Goal: Task Accomplishment & Management: Manage account settings

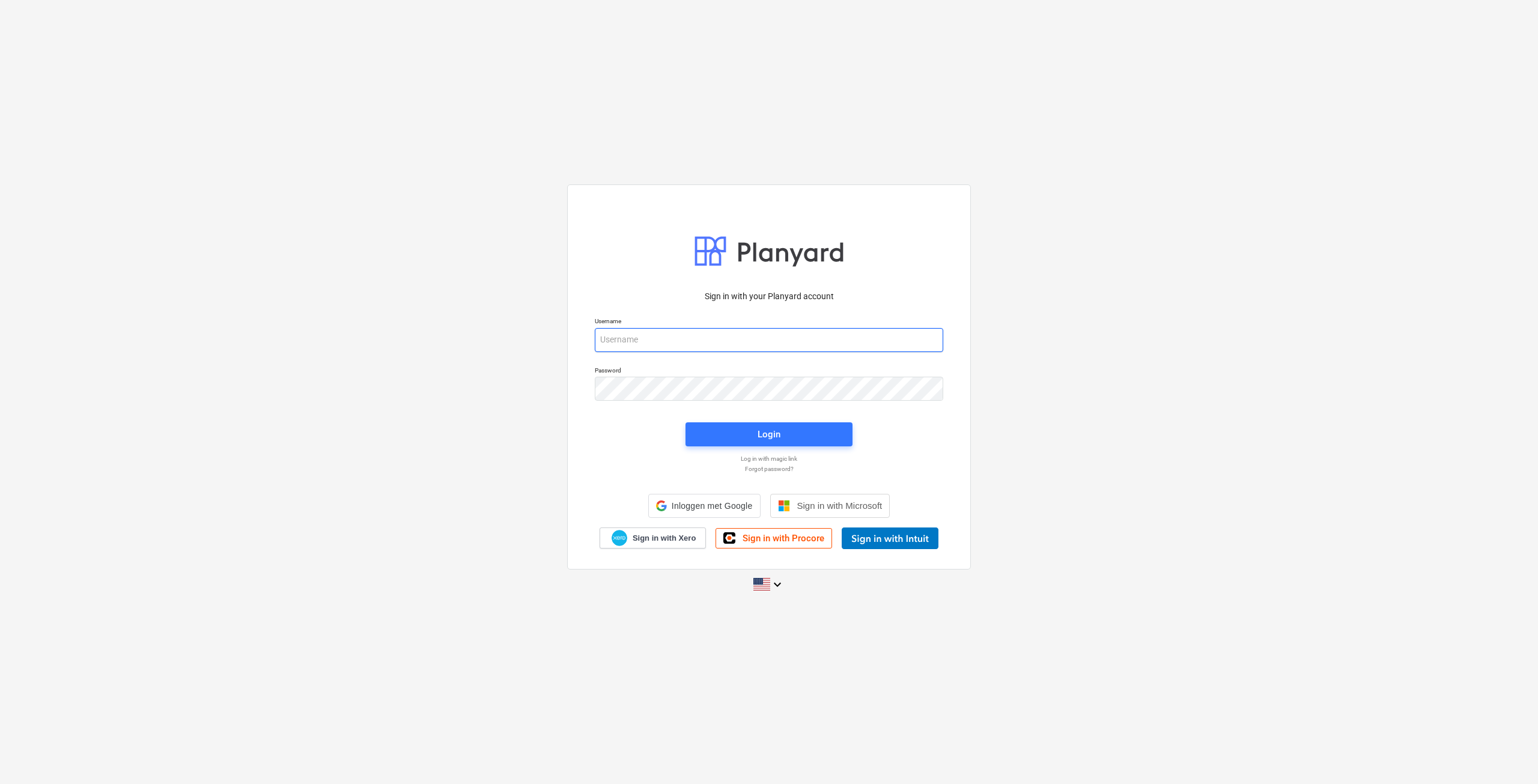
type input "saartje@hkvm.be"
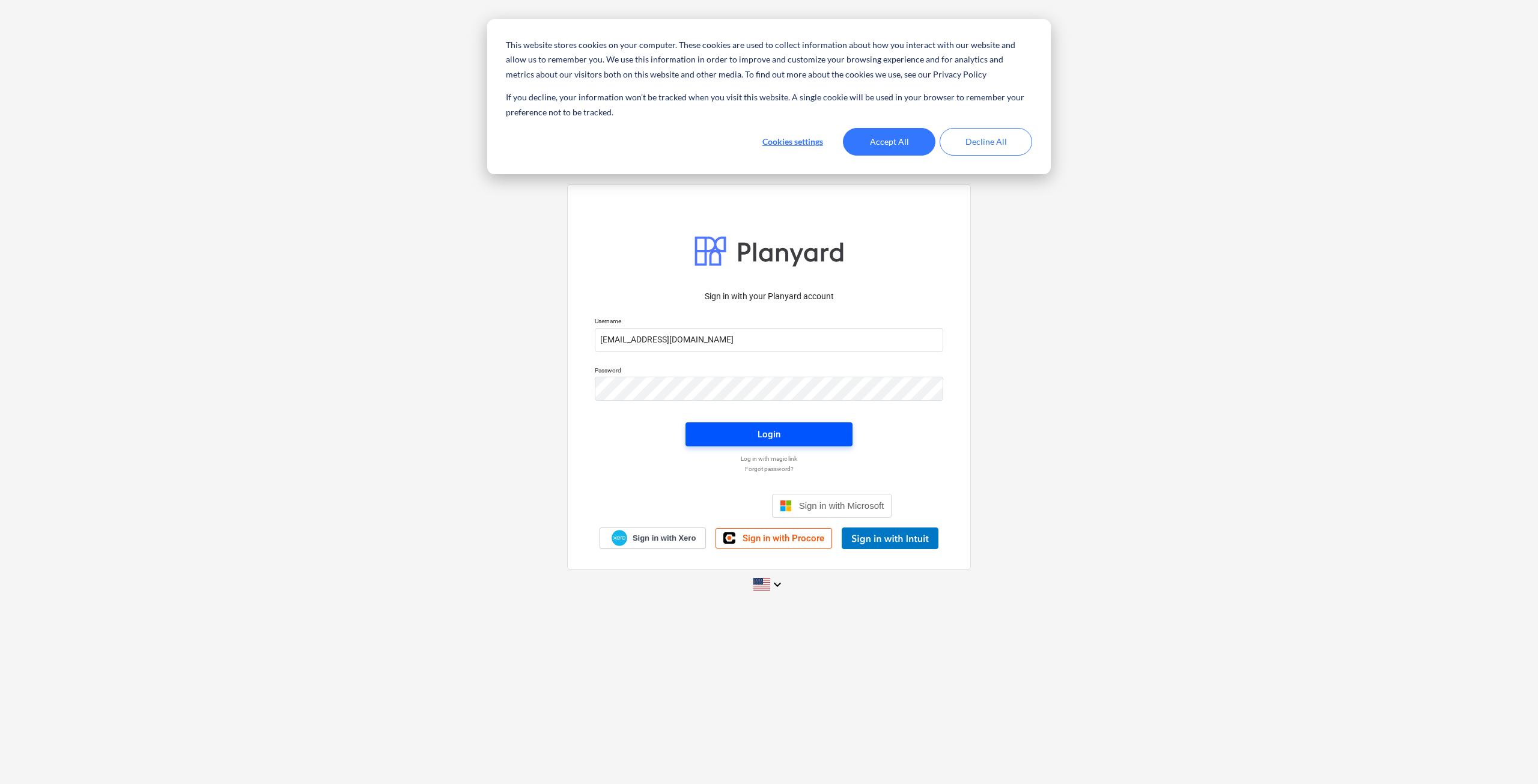
click at [746, 430] on span "Login" at bounding box center [769, 434] width 138 height 16
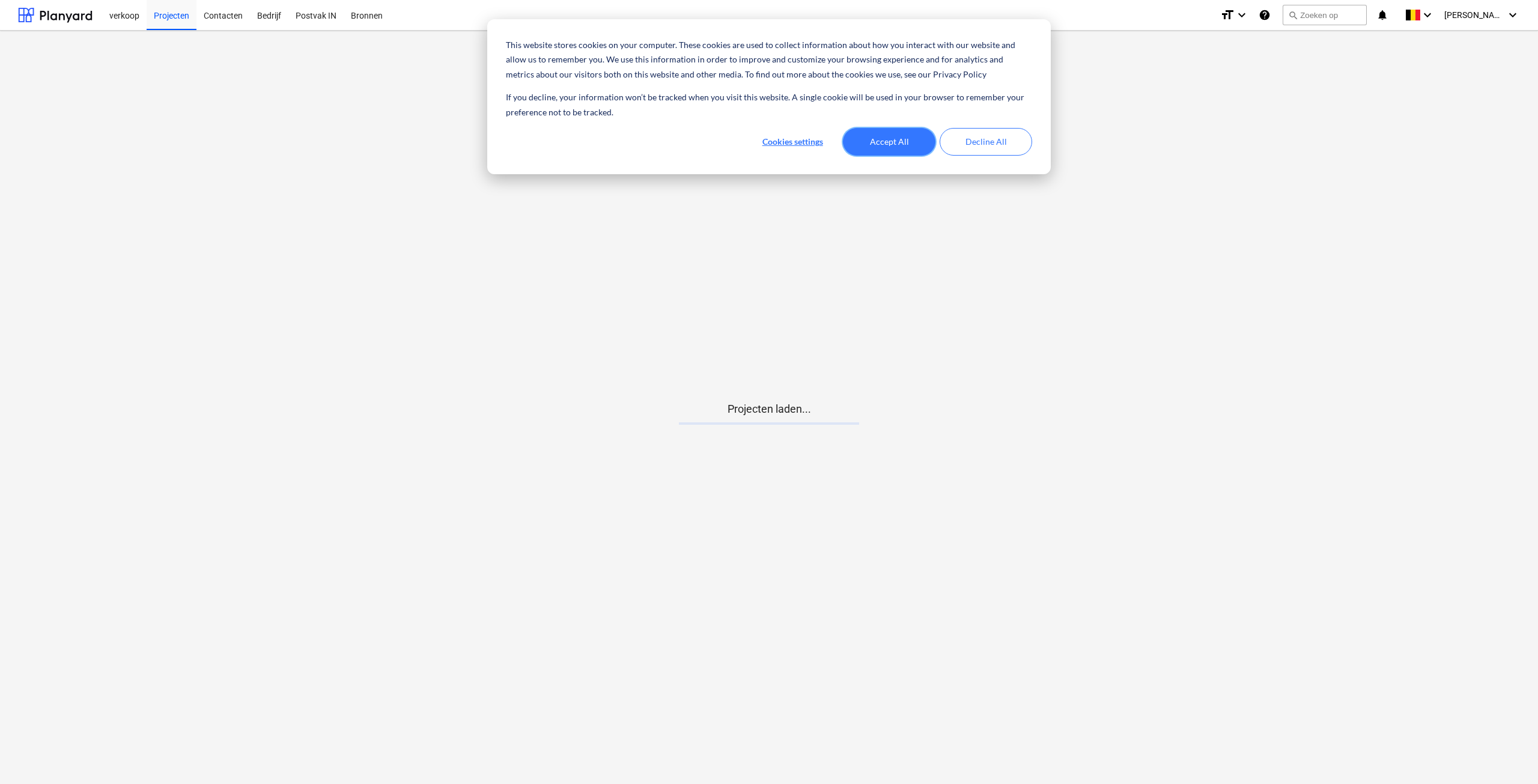
click at [904, 147] on button "Accept All" at bounding box center [889, 142] width 93 height 28
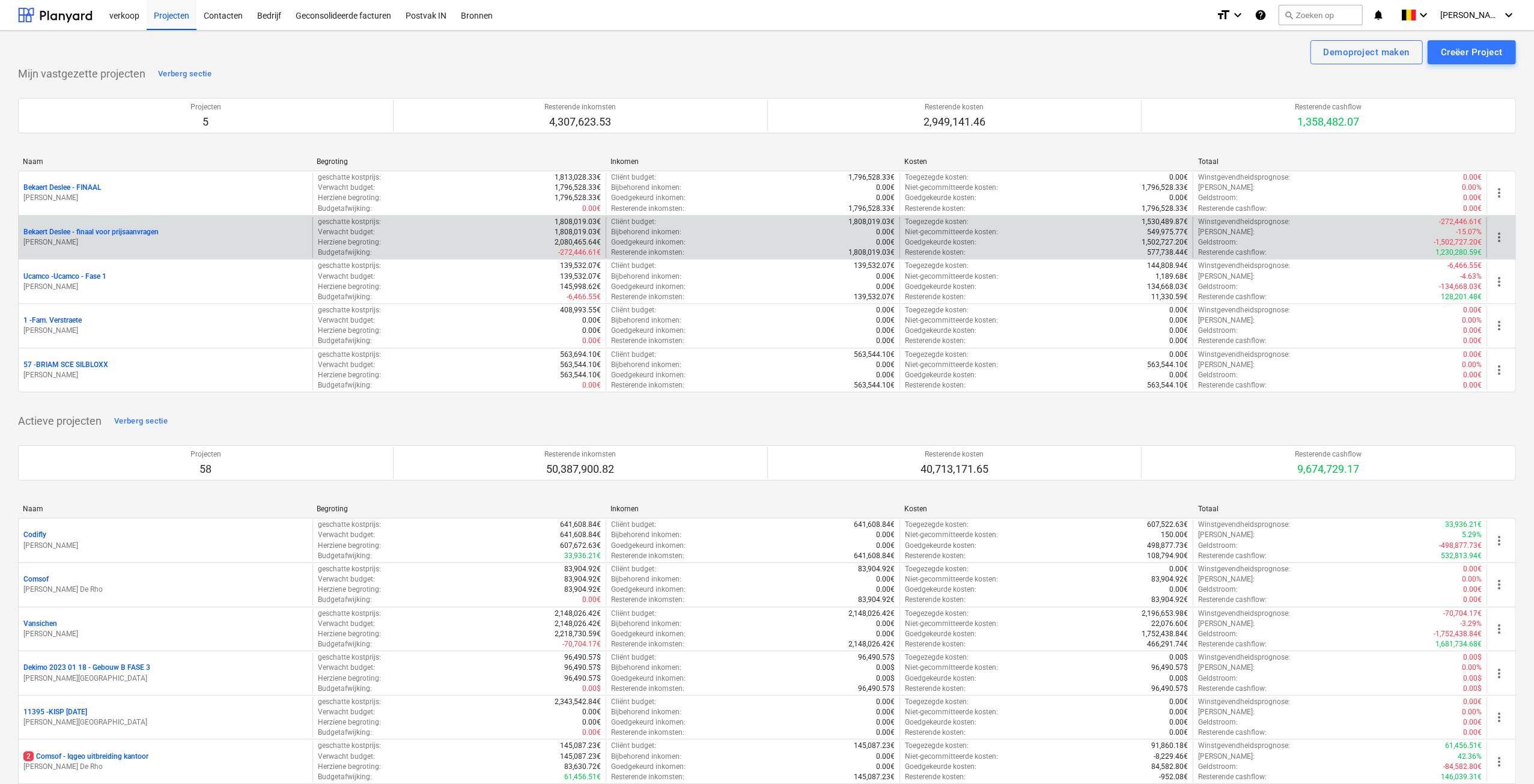
click at [100, 244] on p "[PERSON_NAME]" at bounding box center [166, 243] width 285 height 10
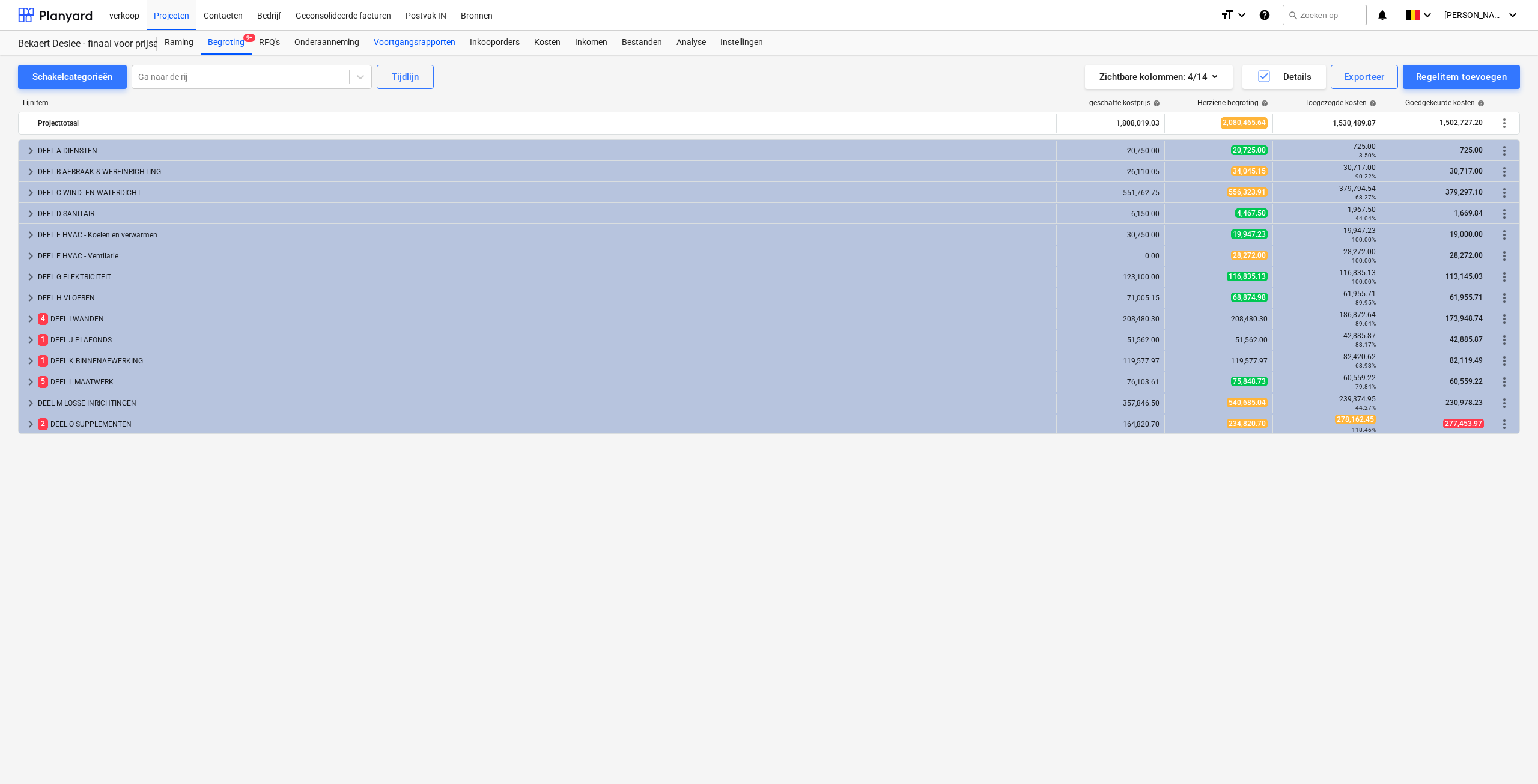
click at [405, 42] on div "Voortgangsrapporten" at bounding box center [414, 42] width 96 height 24
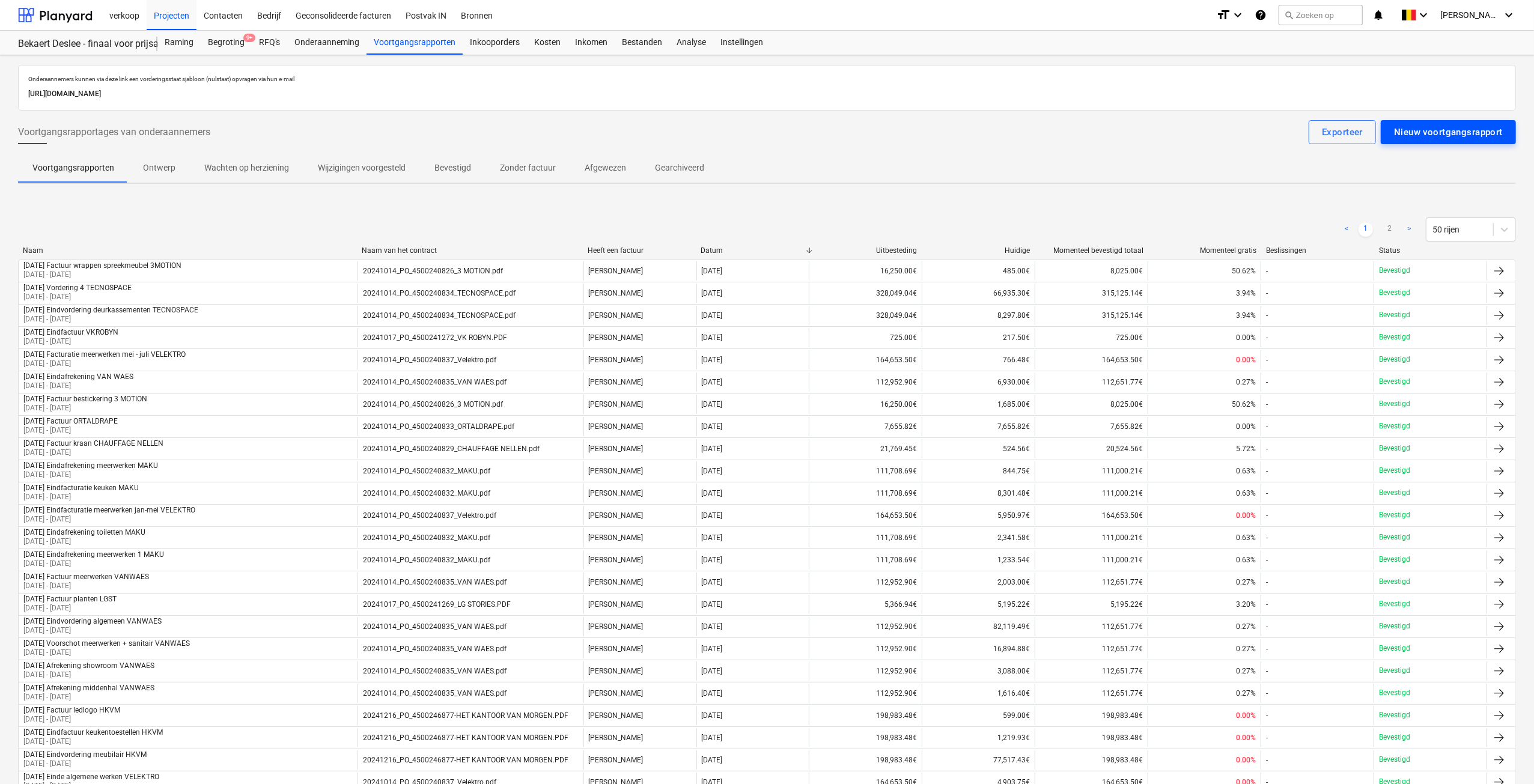
click at [1446, 140] on button "Nieuw voortgangsrapport" at bounding box center [1449, 133] width 135 height 24
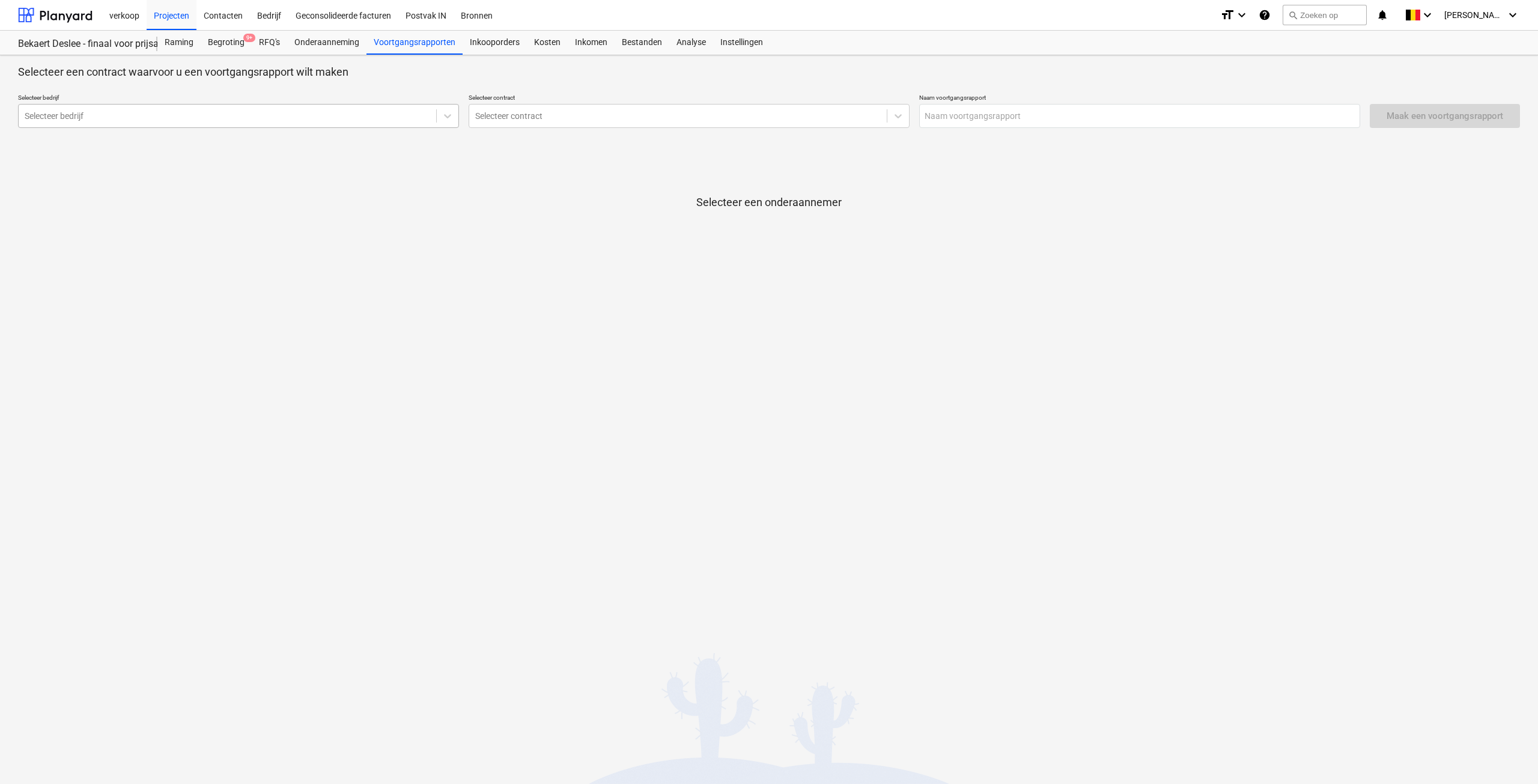
click at [198, 116] on div at bounding box center [227, 116] width 406 height 12
type input "3 motion"
click at [194, 146] on div "3 Motion" at bounding box center [239, 145] width 441 height 19
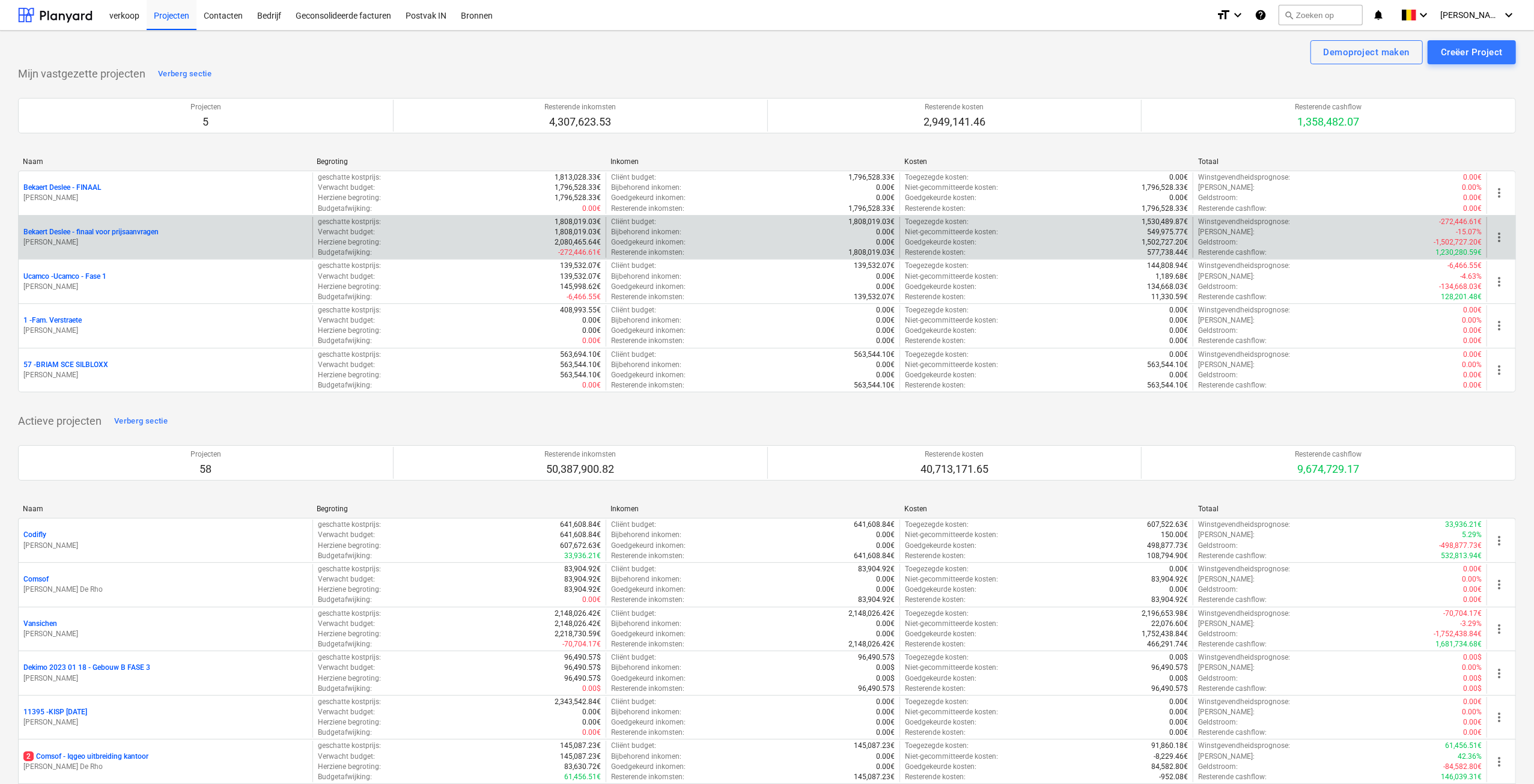
click at [101, 235] on p "Bekaert Deslee - finaal voor prijsaanvragen" at bounding box center [91, 232] width 135 height 10
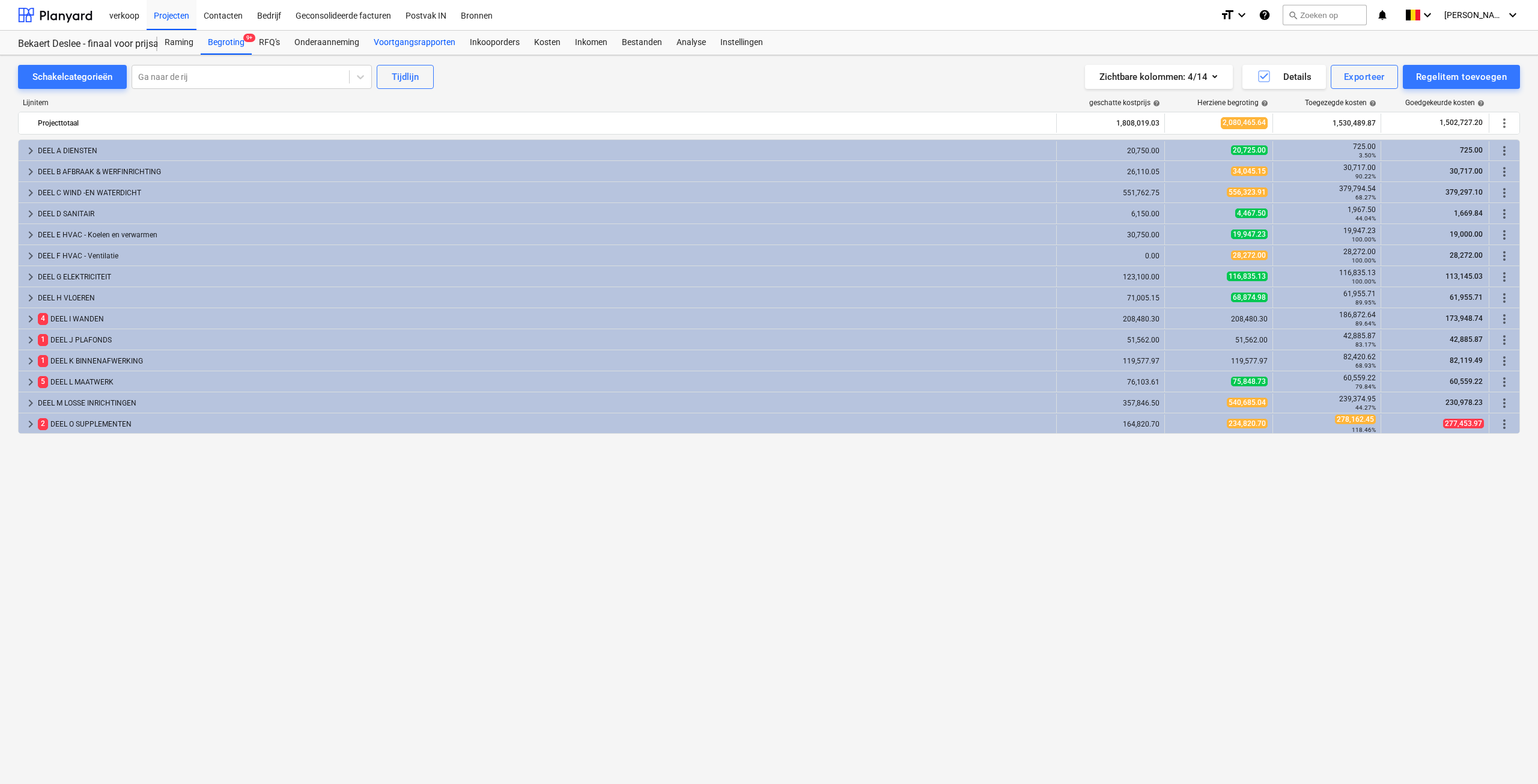
click at [417, 44] on div "Voortgangsrapporten" at bounding box center [414, 42] width 96 height 24
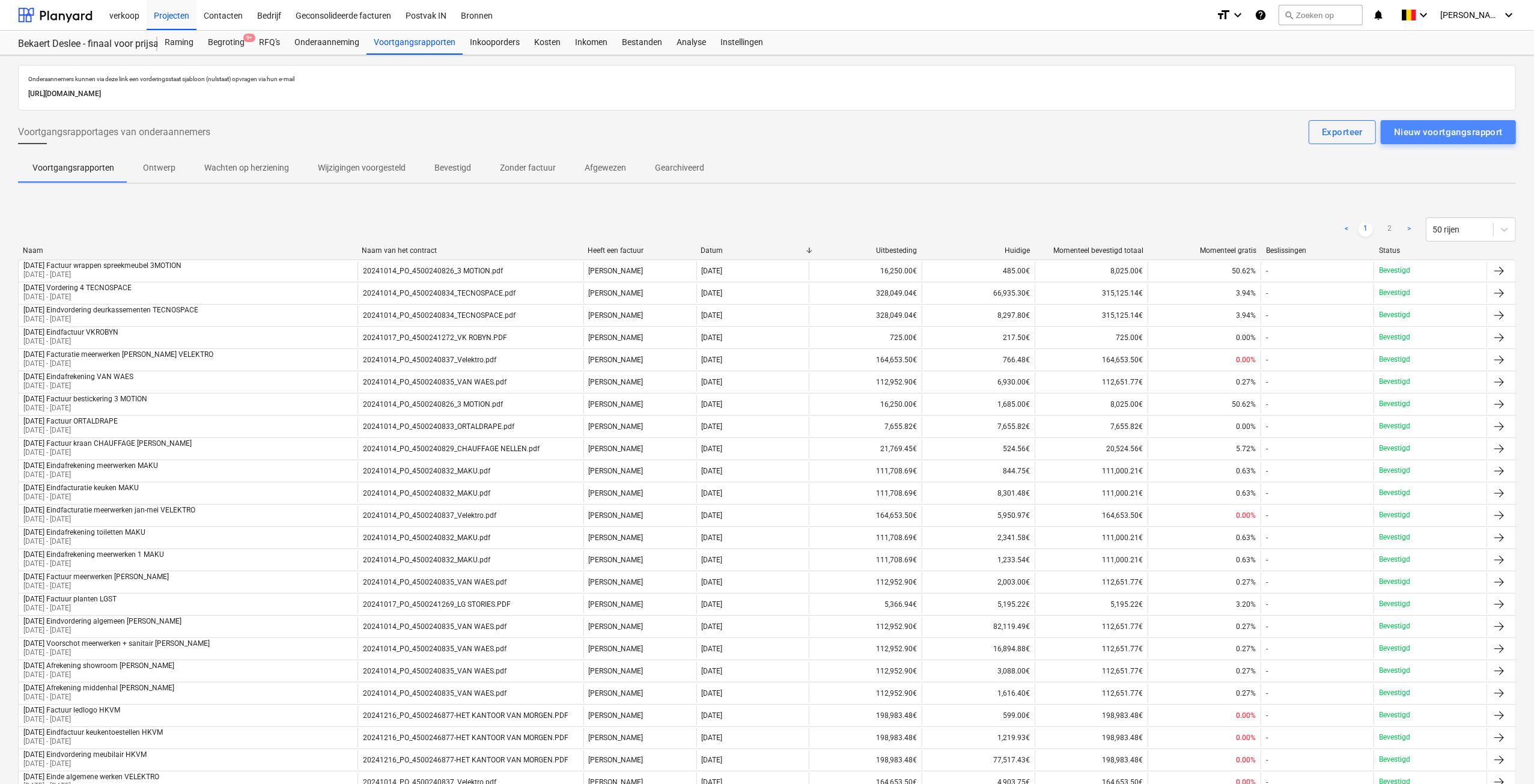
click at [1485, 130] on div "Nieuw voortgangsrapport" at bounding box center [1448, 132] width 108 height 16
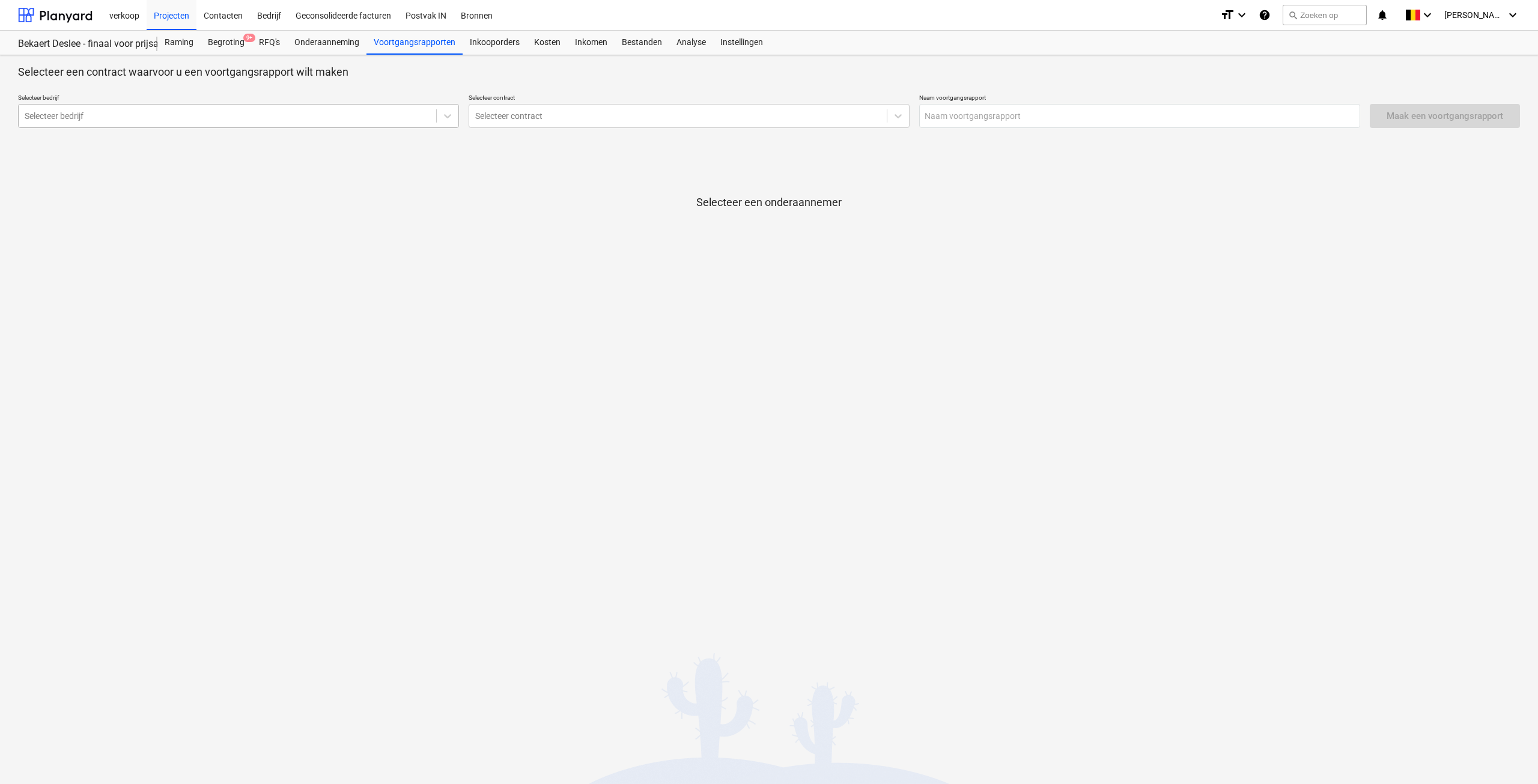
click at [286, 114] on div at bounding box center [227, 116] width 406 height 12
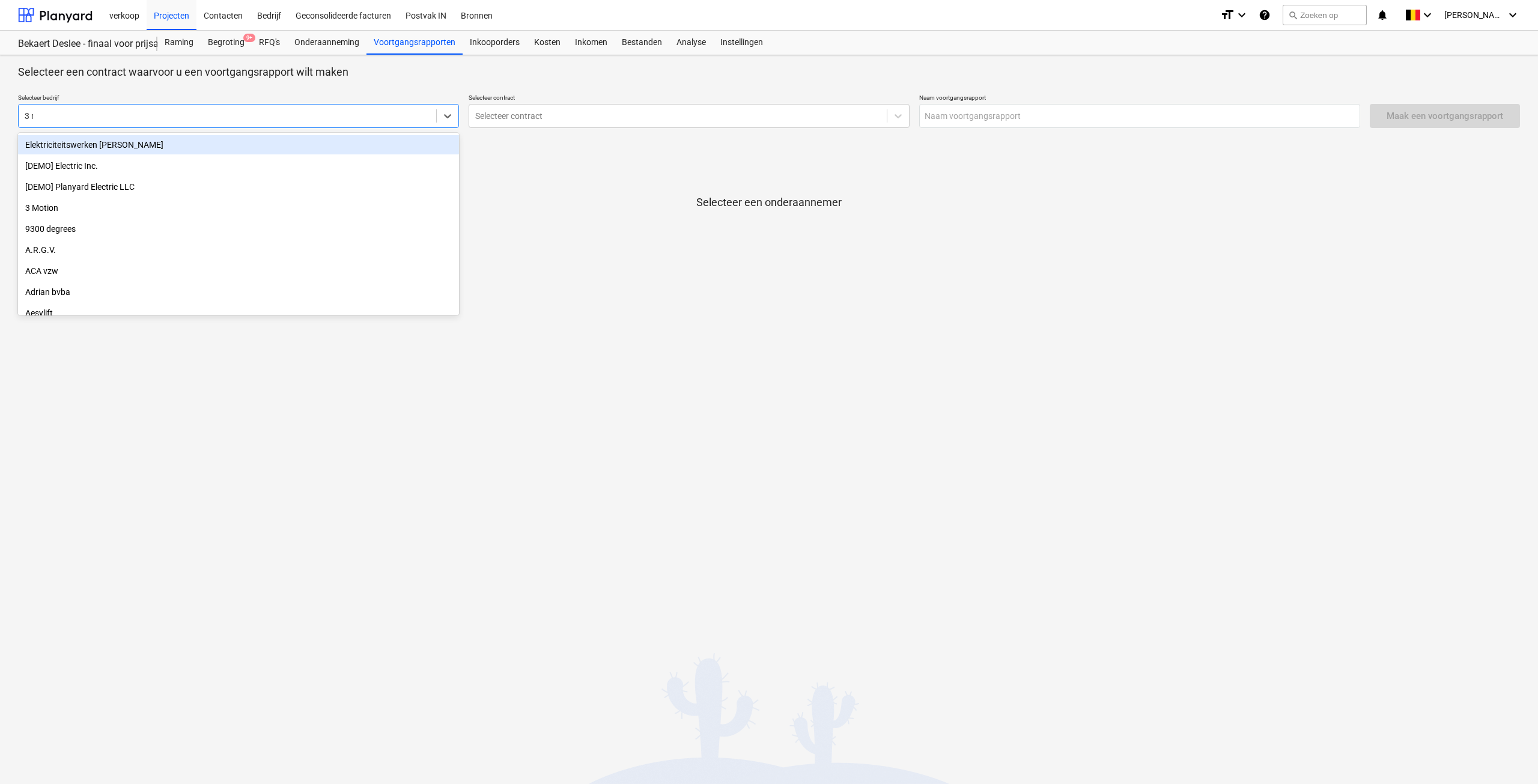
type input "3 mo"
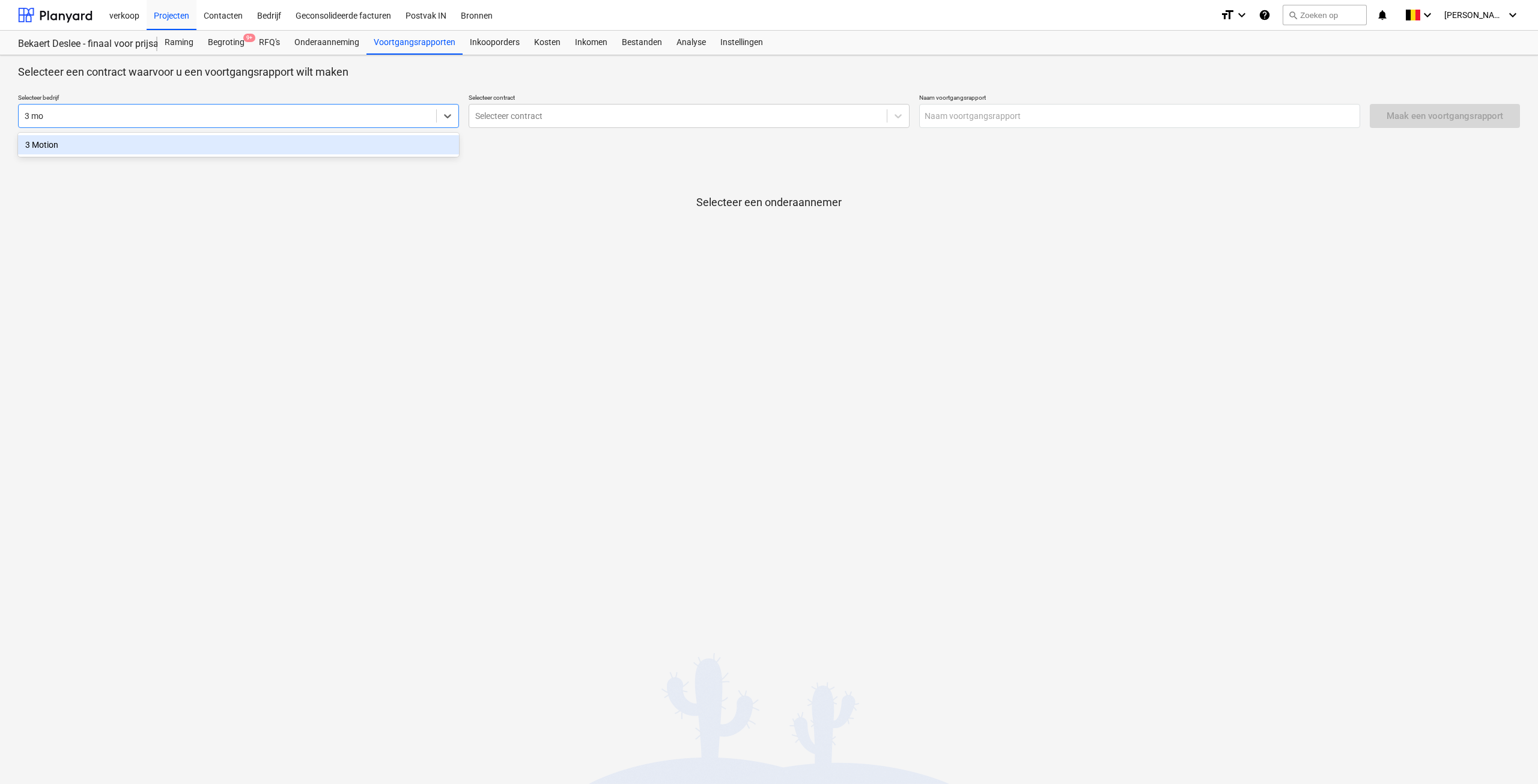
click at [291, 148] on div "3 Motion" at bounding box center [239, 145] width 441 height 19
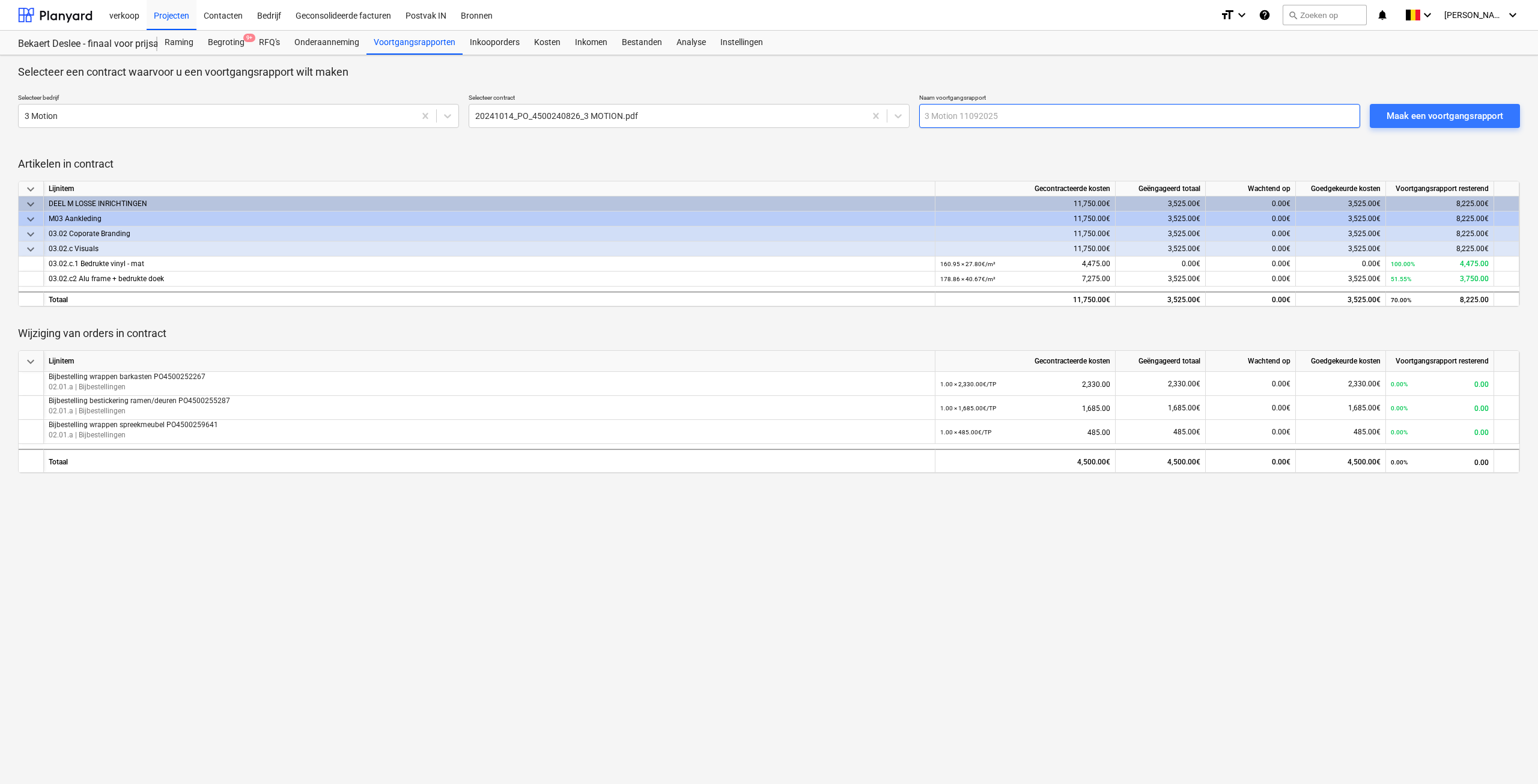
click at [945, 114] on input "text" at bounding box center [1140, 116] width 441 height 24
type input "[DATE] Tussentijdse factuur 3MOTION"
click at [1426, 114] on div "Maak een voortgangsrapport" at bounding box center [1445, 116] width 116 height 16
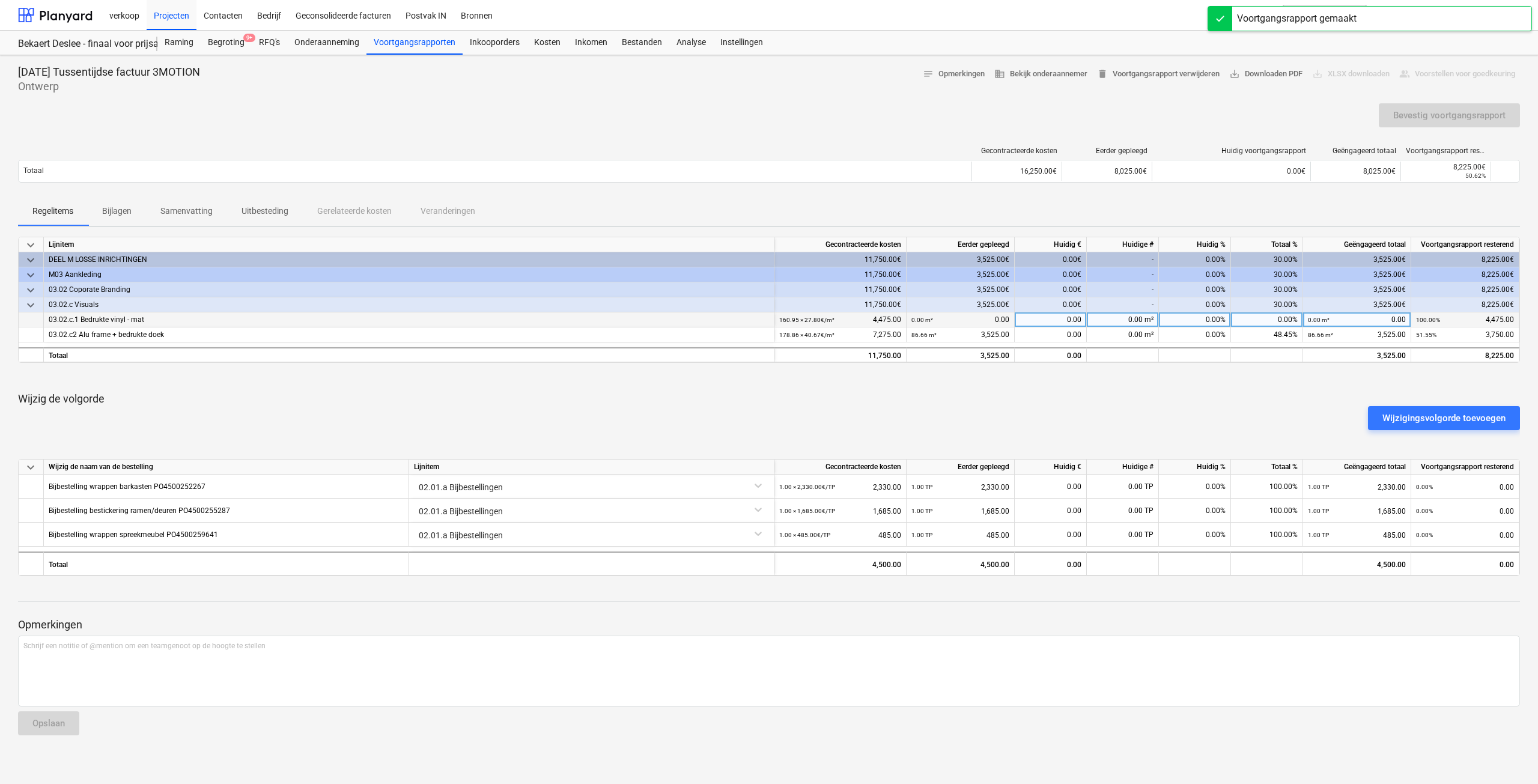
click at [1337, 320] on div "0.00 m² 0.00" at bounding box center [1357, 319] width 98 height 15
click at [1194, 317] on div "0.00%" at bounding box center [1194, 319] width 72 height 15
type input "100"
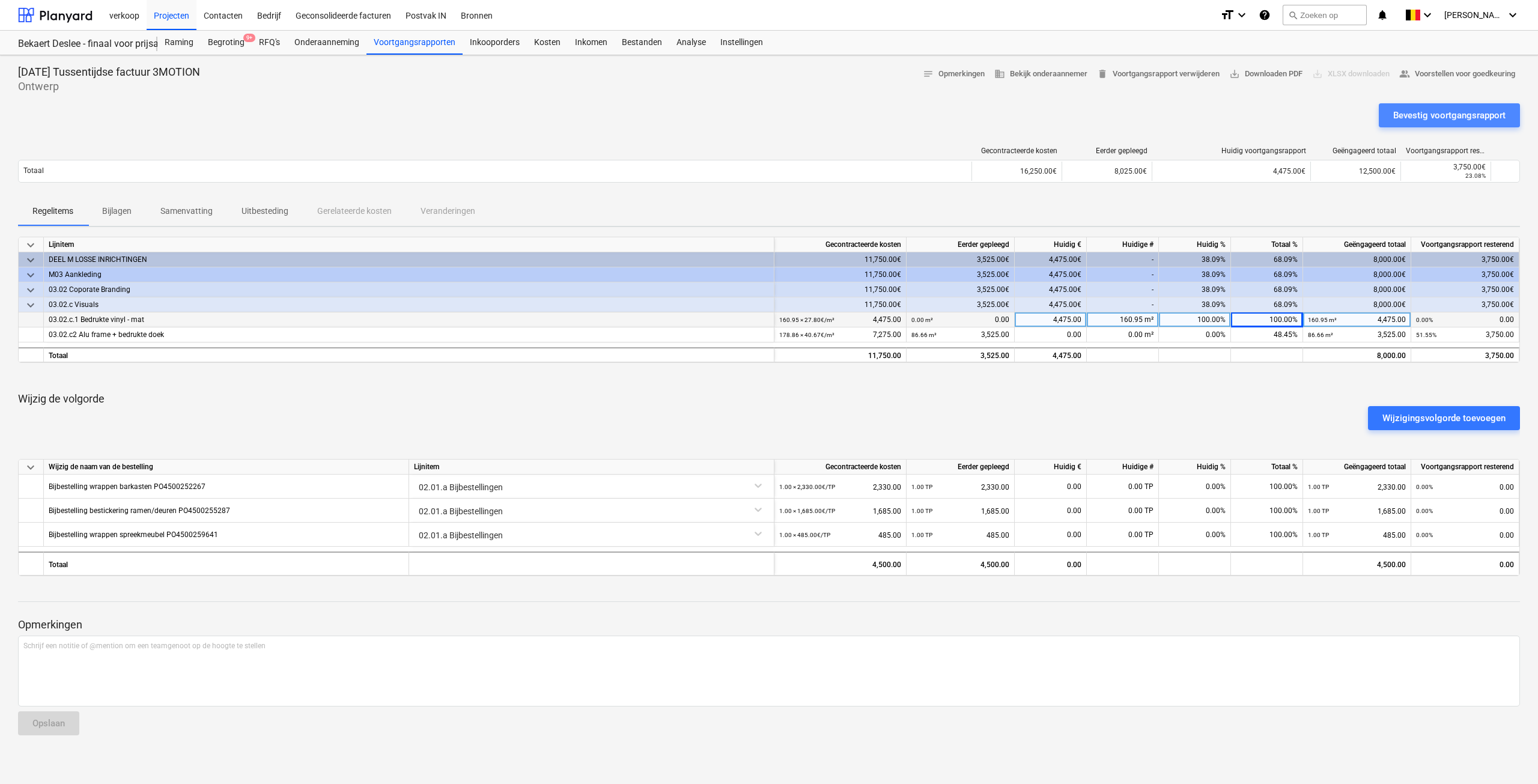
click at [1422, 113] on div "Bevestig voortgangsrapport" at bounding box center [1450, 115] width 113 height 16
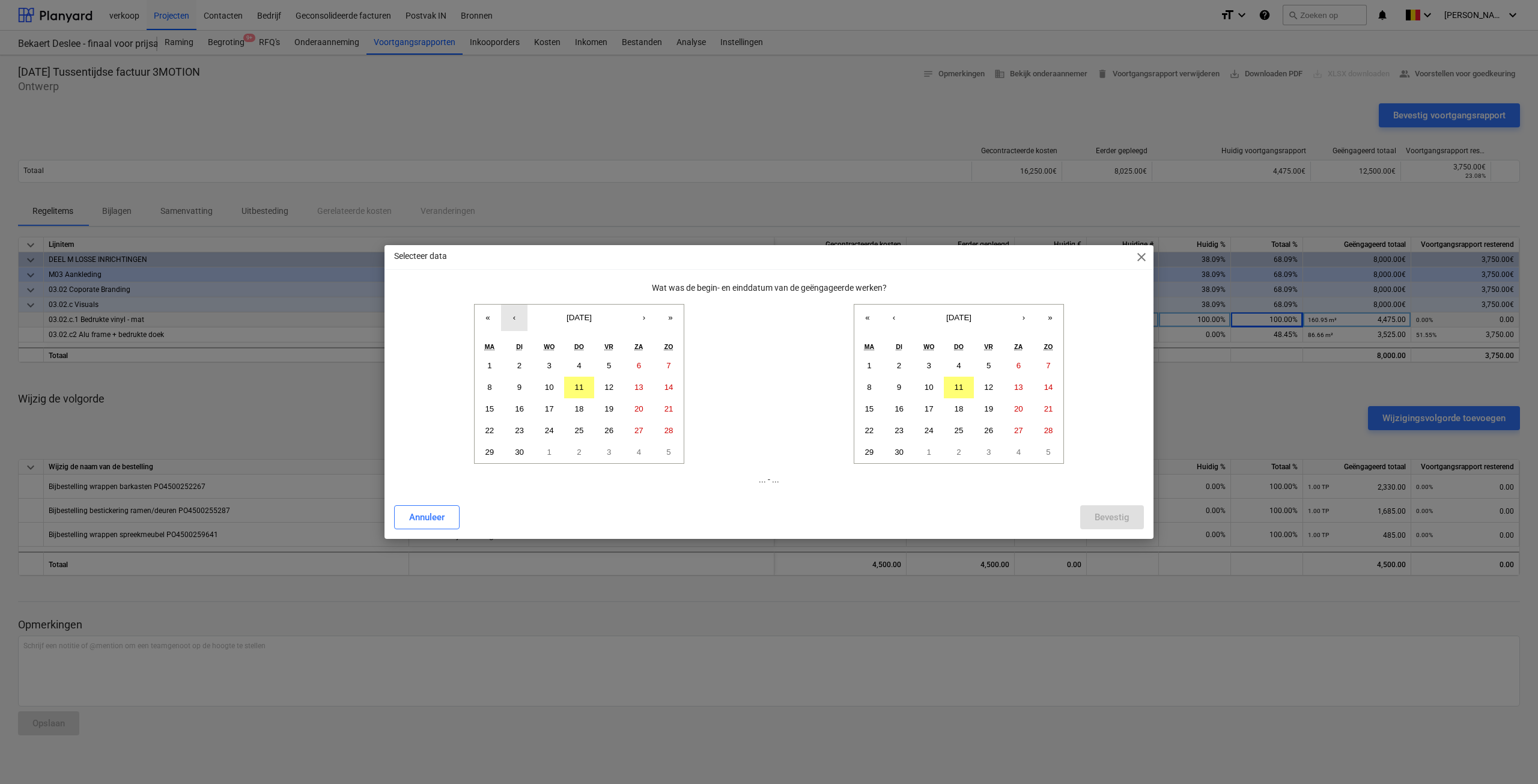
click at [518, 318] on button "‹" at bounding box center [514, 317] width 26 height 26
click at [515, 318] on button "‹" at bounding box center [514, 317] width 26 height 26
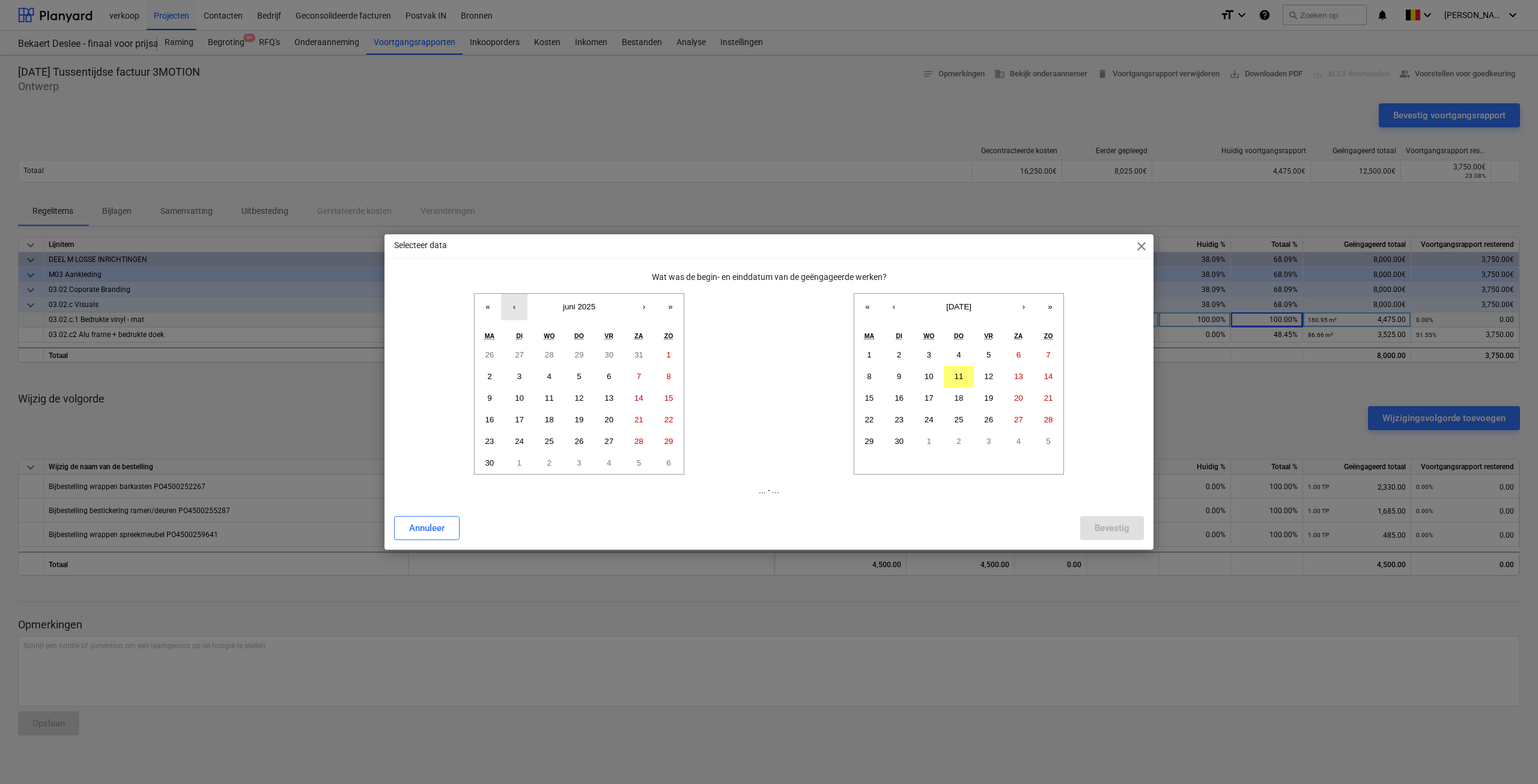
click at [515, 318] on button "‹" at bounding box center [514, 307] width 26 height 26
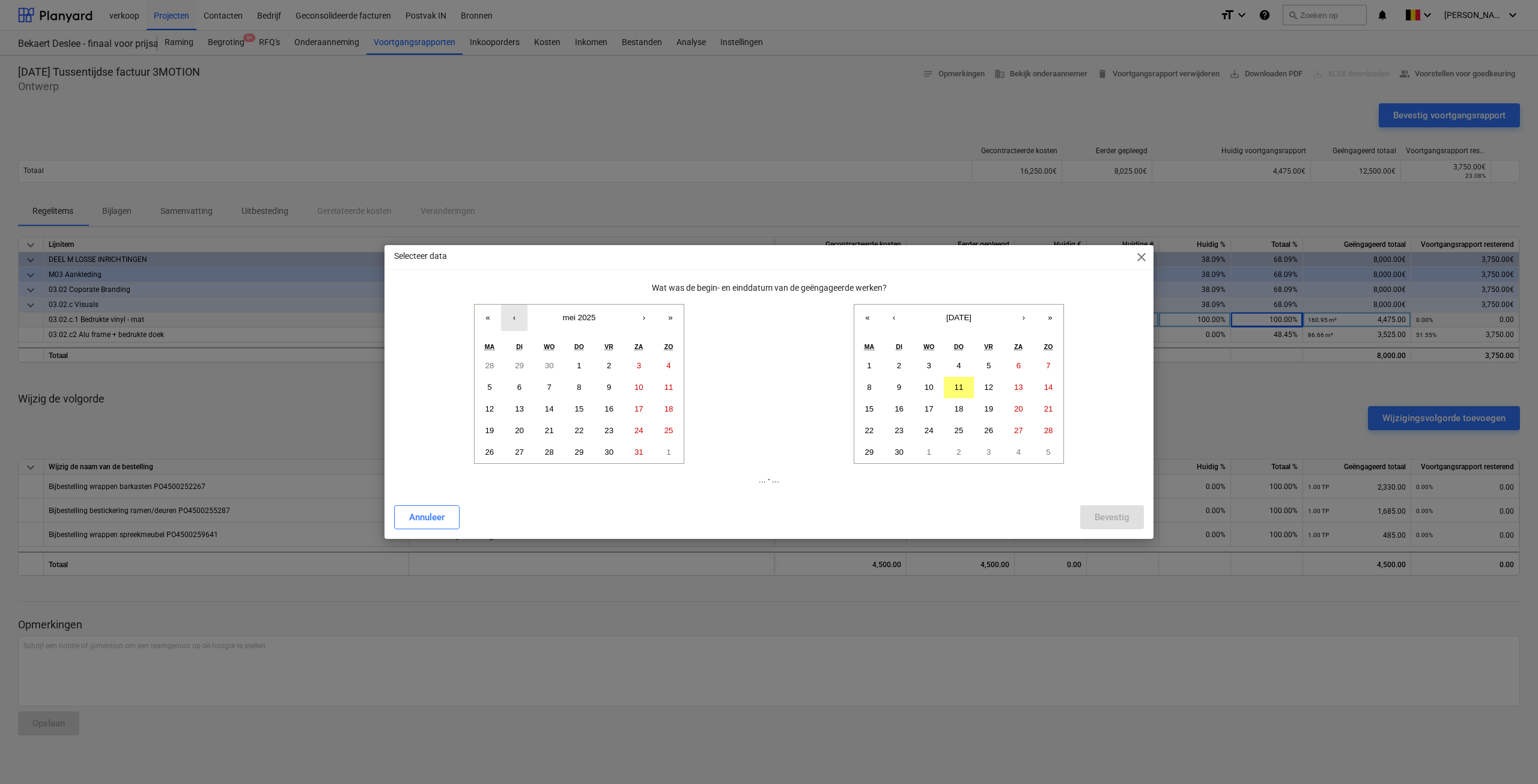
click at [515, 318] on button "‹" at bounding box center [514, 317] width 26 height 26
click at [546, 434] on abbr "23" at bounding box center [549, 430] width 9 height 9
click at [962, 391] on abbr "11" at bounding box center [959, 387] width 9 height 9
click at [1111, 515] on div "Bevestig" at bounding box center [1112, 517] width 35 height 16
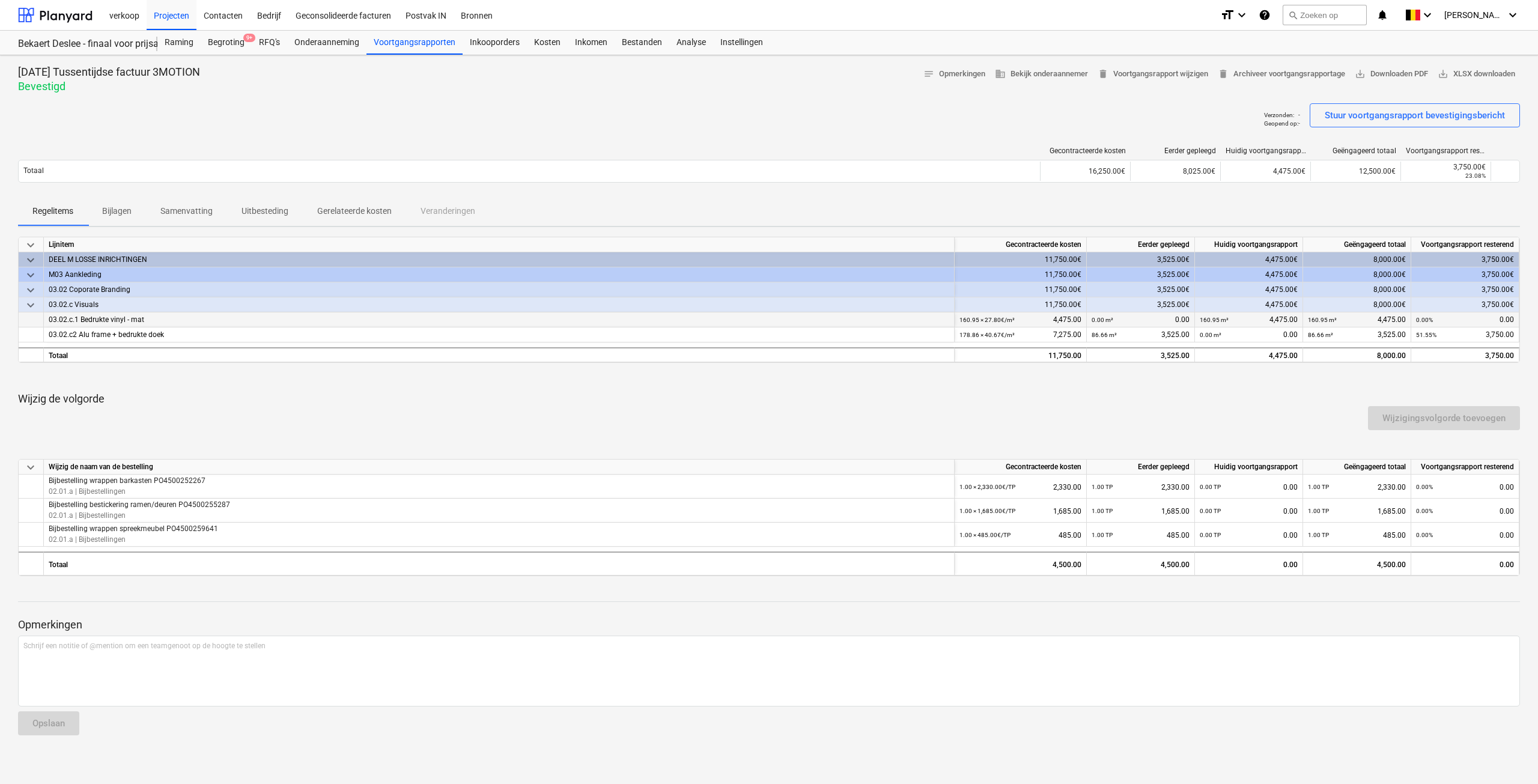
click at [331, 210] on p "Gerelateerde kosten" at bounding box center [355, 211] width 75 height 13
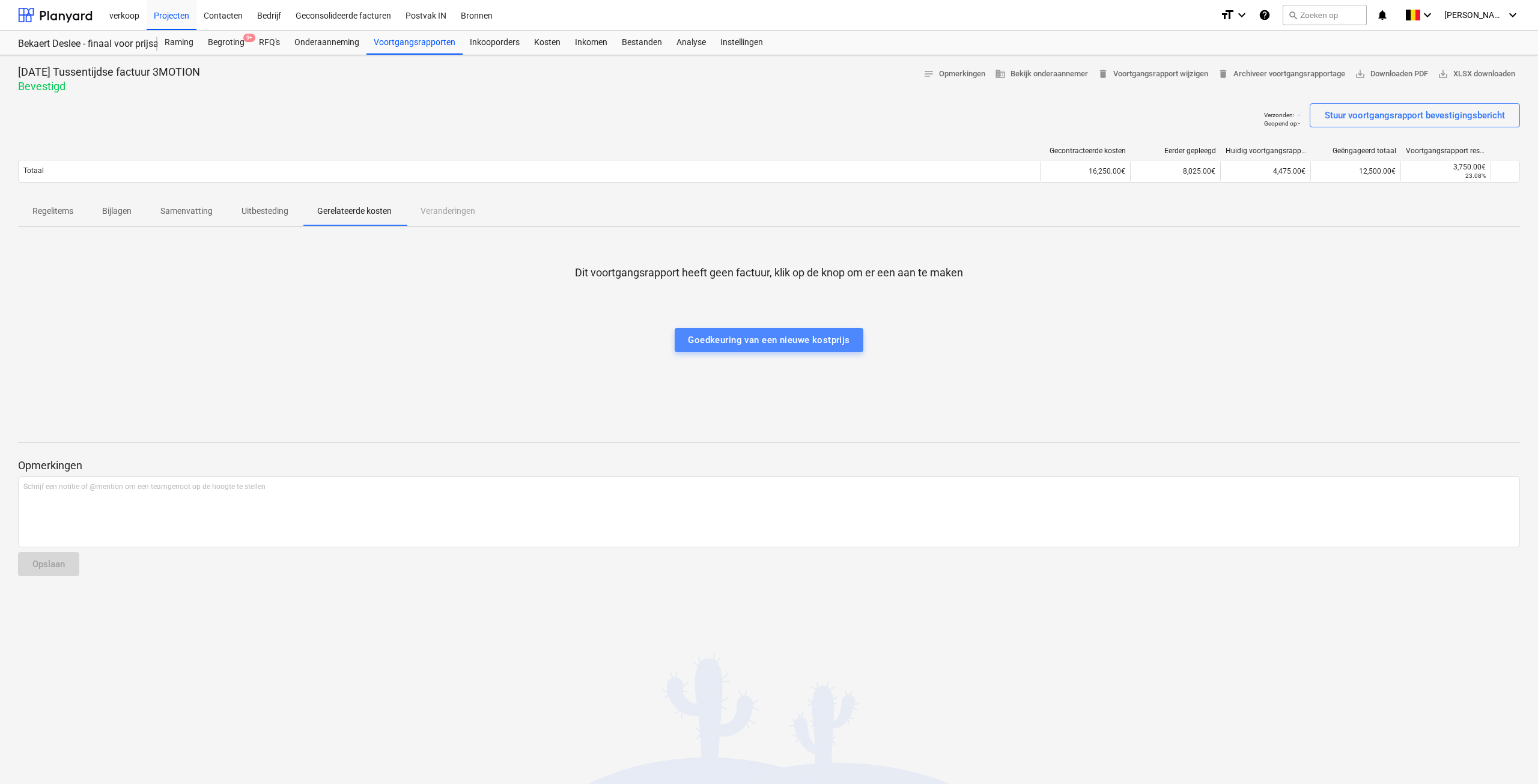
click at [744, 338] on div "Goedkeuring van een nieuwe kostprijs" at bounding box center [769, 340] width 161 height 16
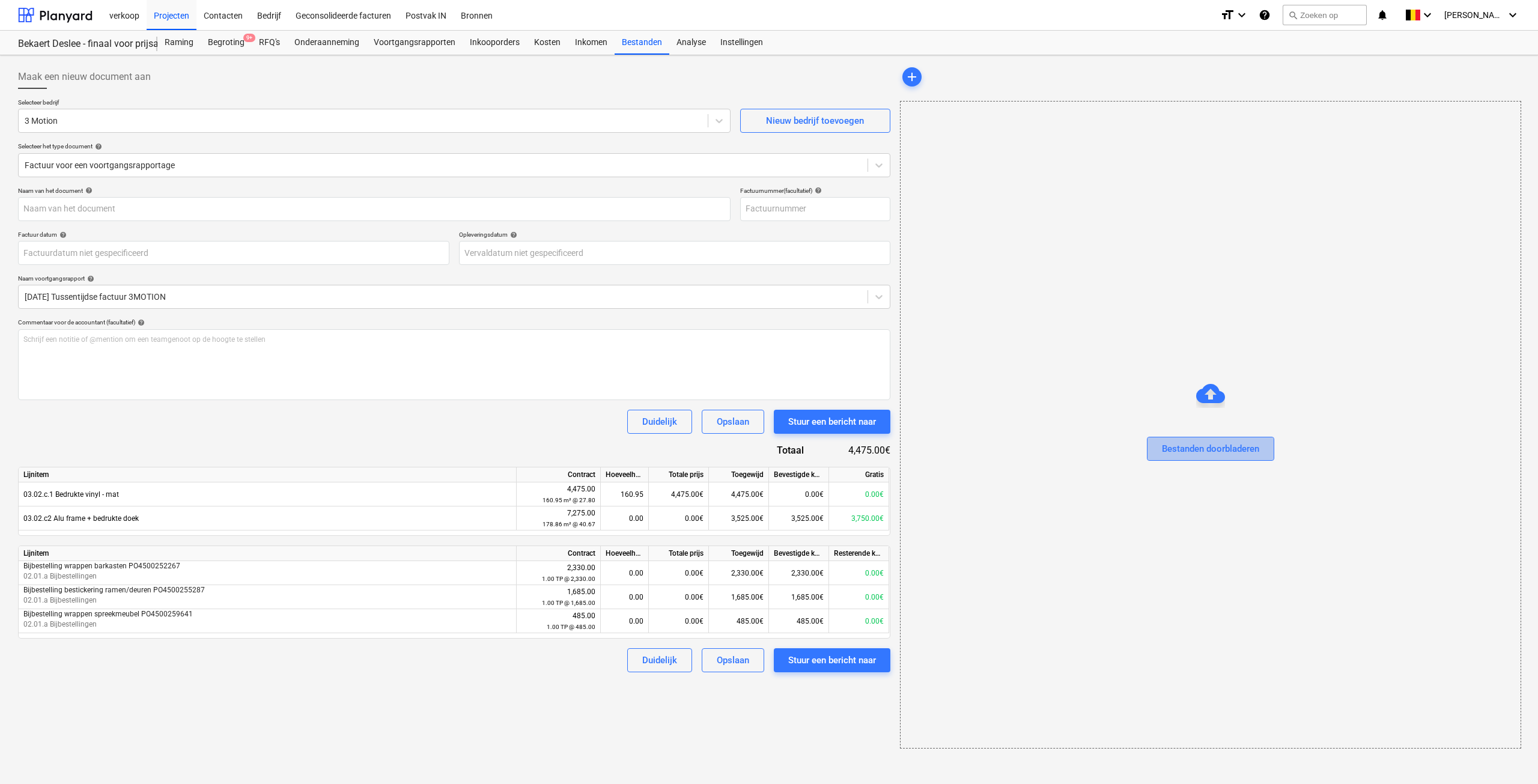
click at [1214, 447] on div "Bestanden doorbladeren" at bounding box center [1211, 448] width 97 height 16
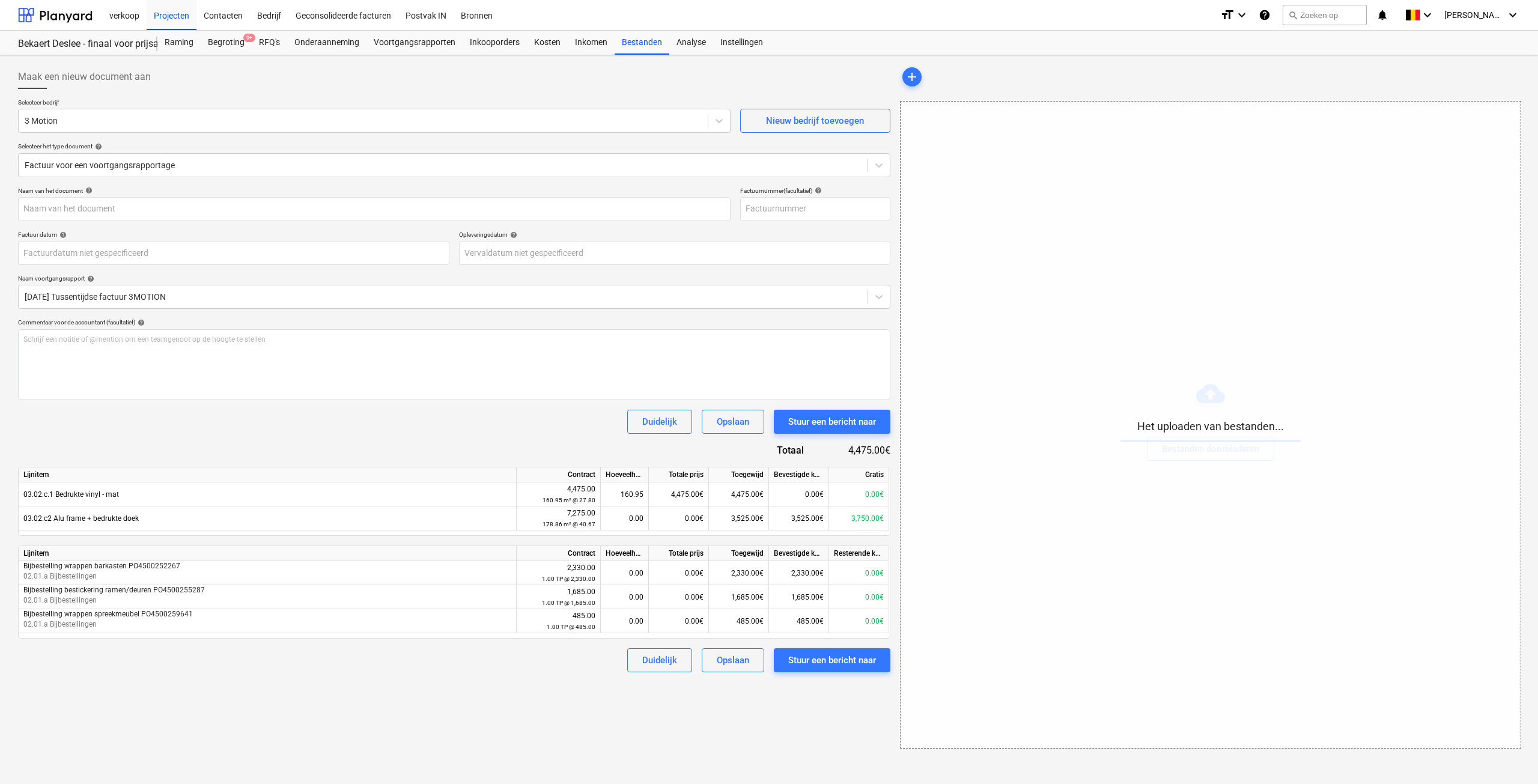
click at [196, 93] on div at bounding box center [455, 94] width 873 height 10
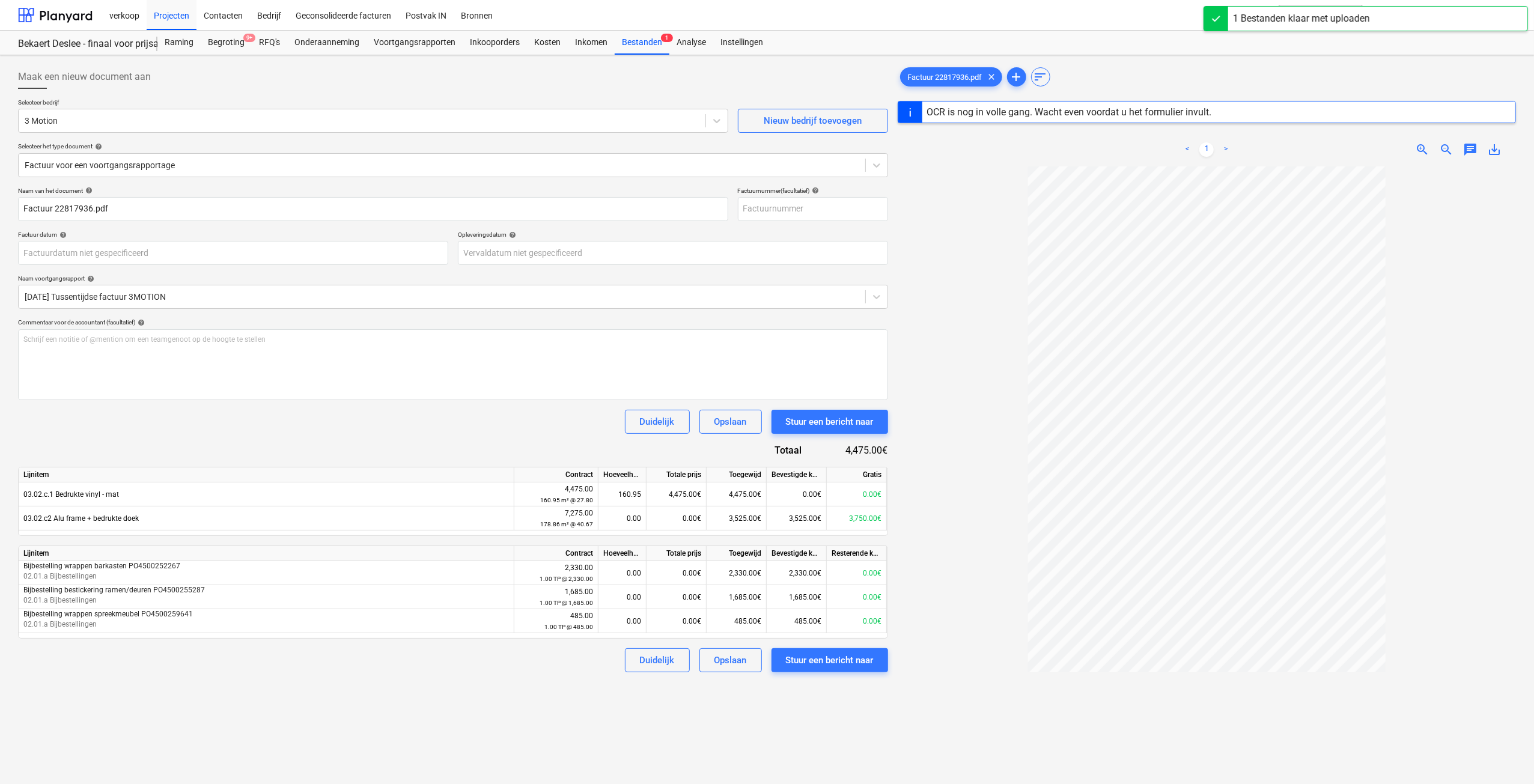
type input "22817936"
type input "[DATE]"
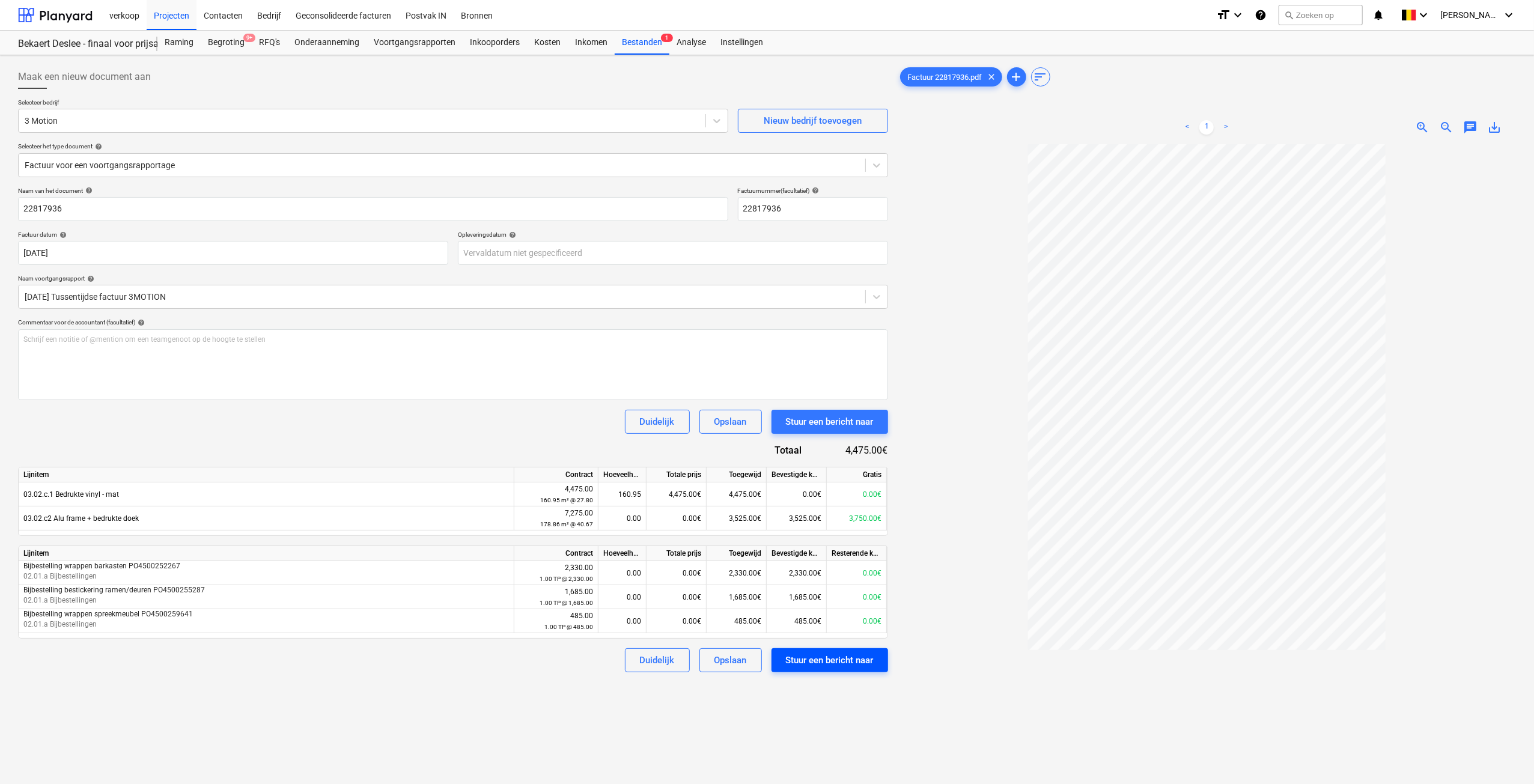
click at [851, 662] on div "Stuur een bericht naar" at bounding box center [829, 660] width 88 height 16
